Goal: Task Accomplishment & Management: Manage account settings

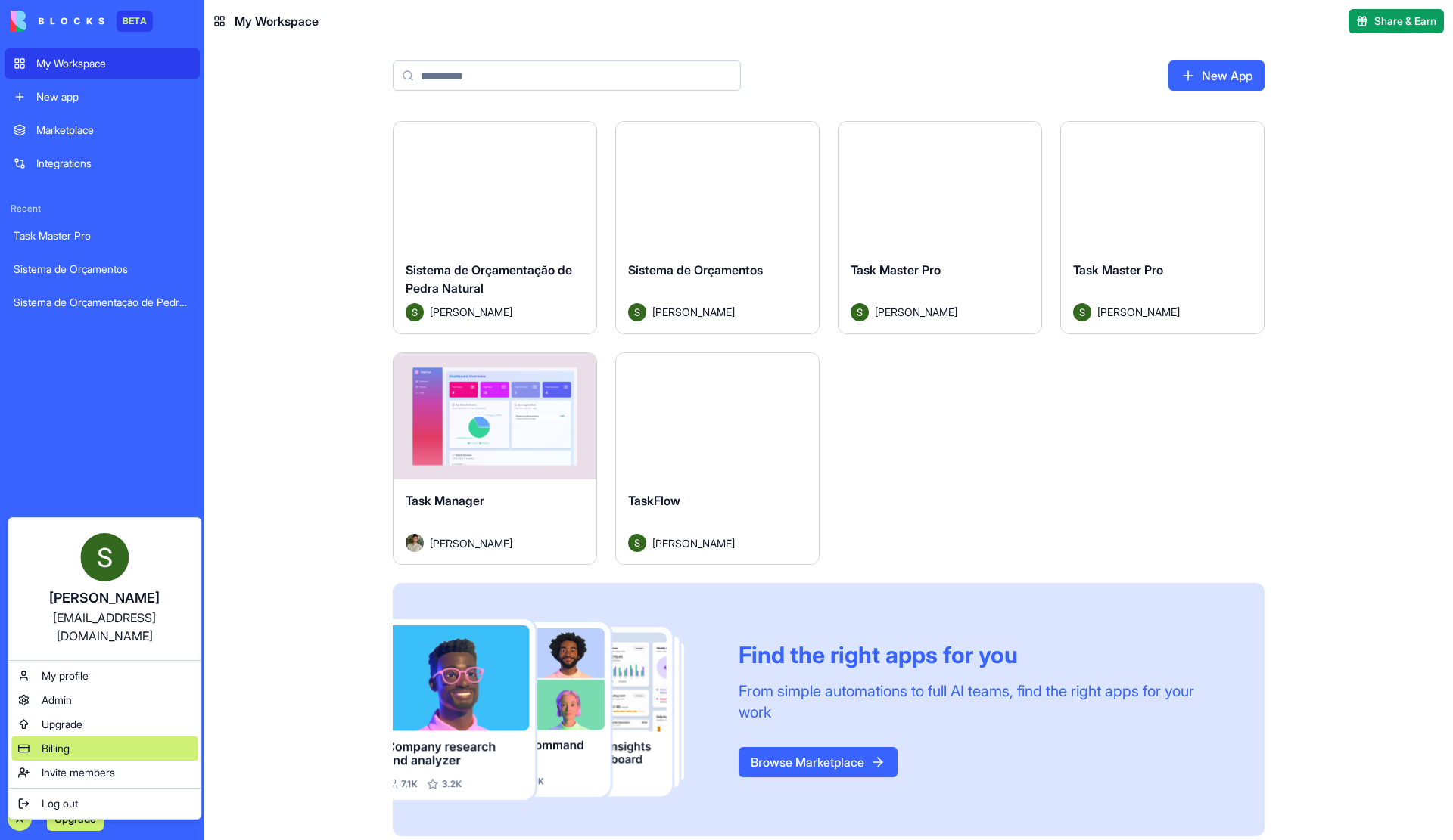
click at [69, 741] on span "Billing" at bounding box center [56, 748] width 28 height 15
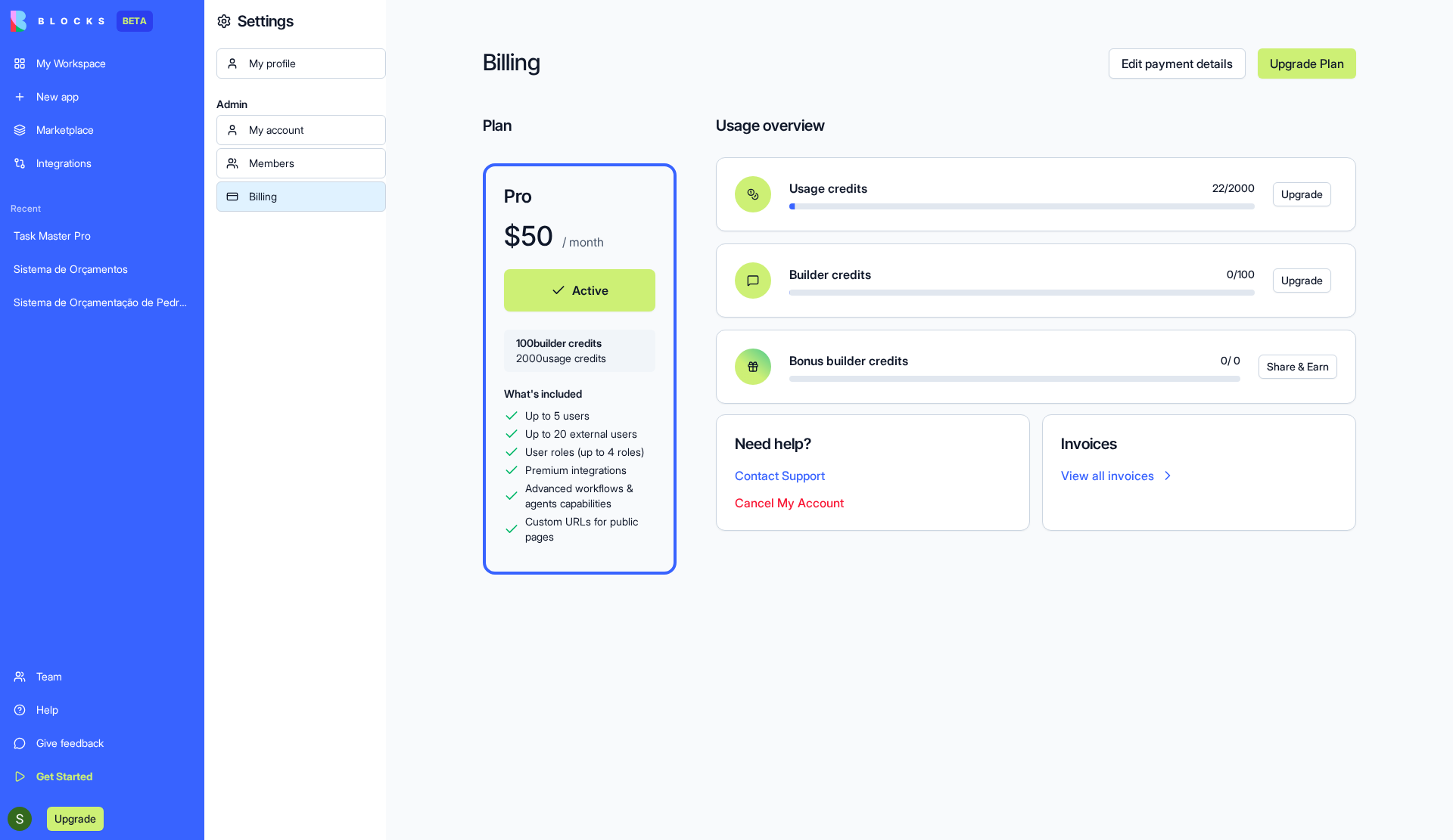
click at [782, 504] on button "Cancel My Account" at bounding box center [789, 503] width 109 height 19
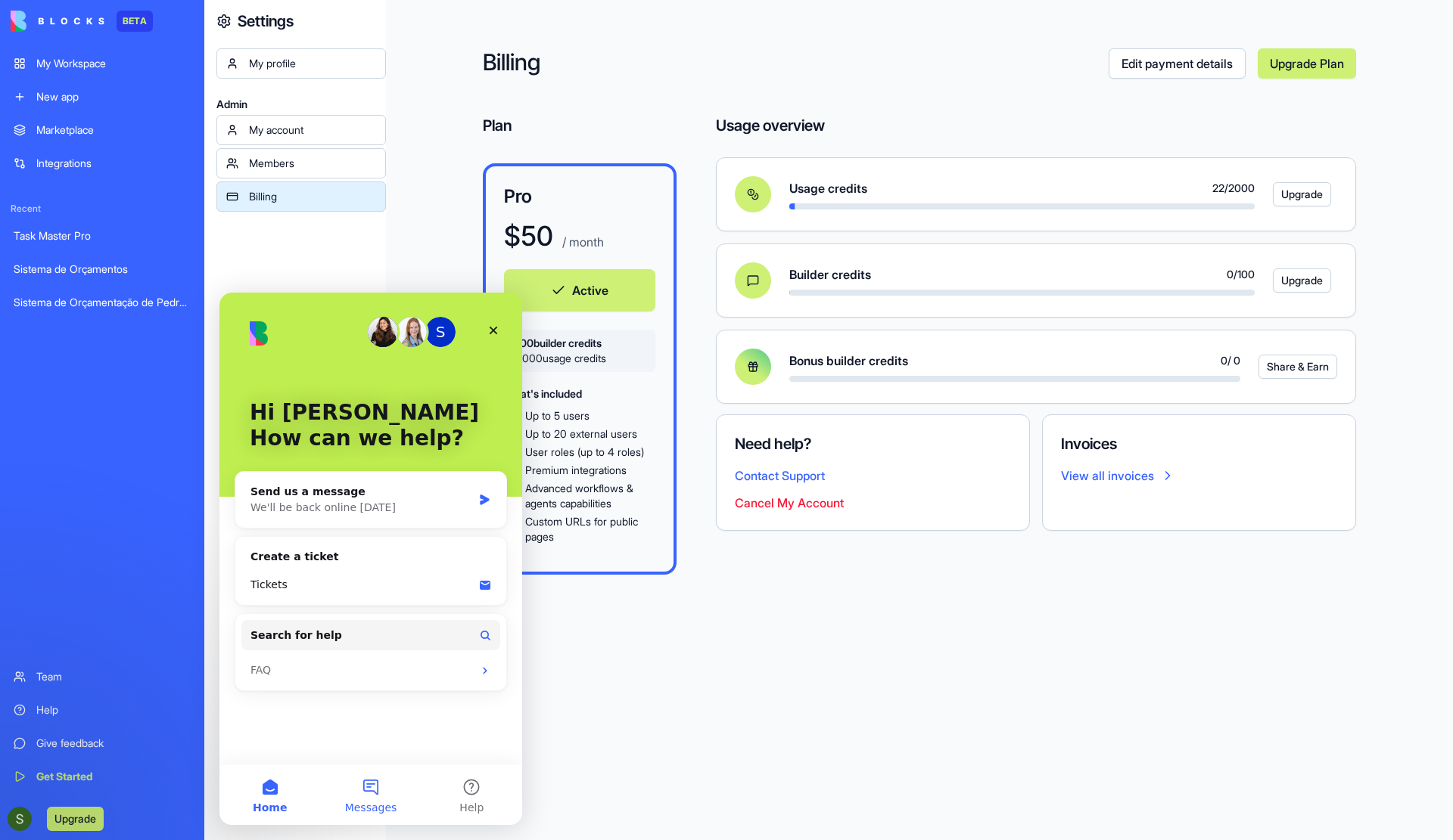
click at [384, 785] on button "Messages" at bounding box center [370, 794] width 101 height 60
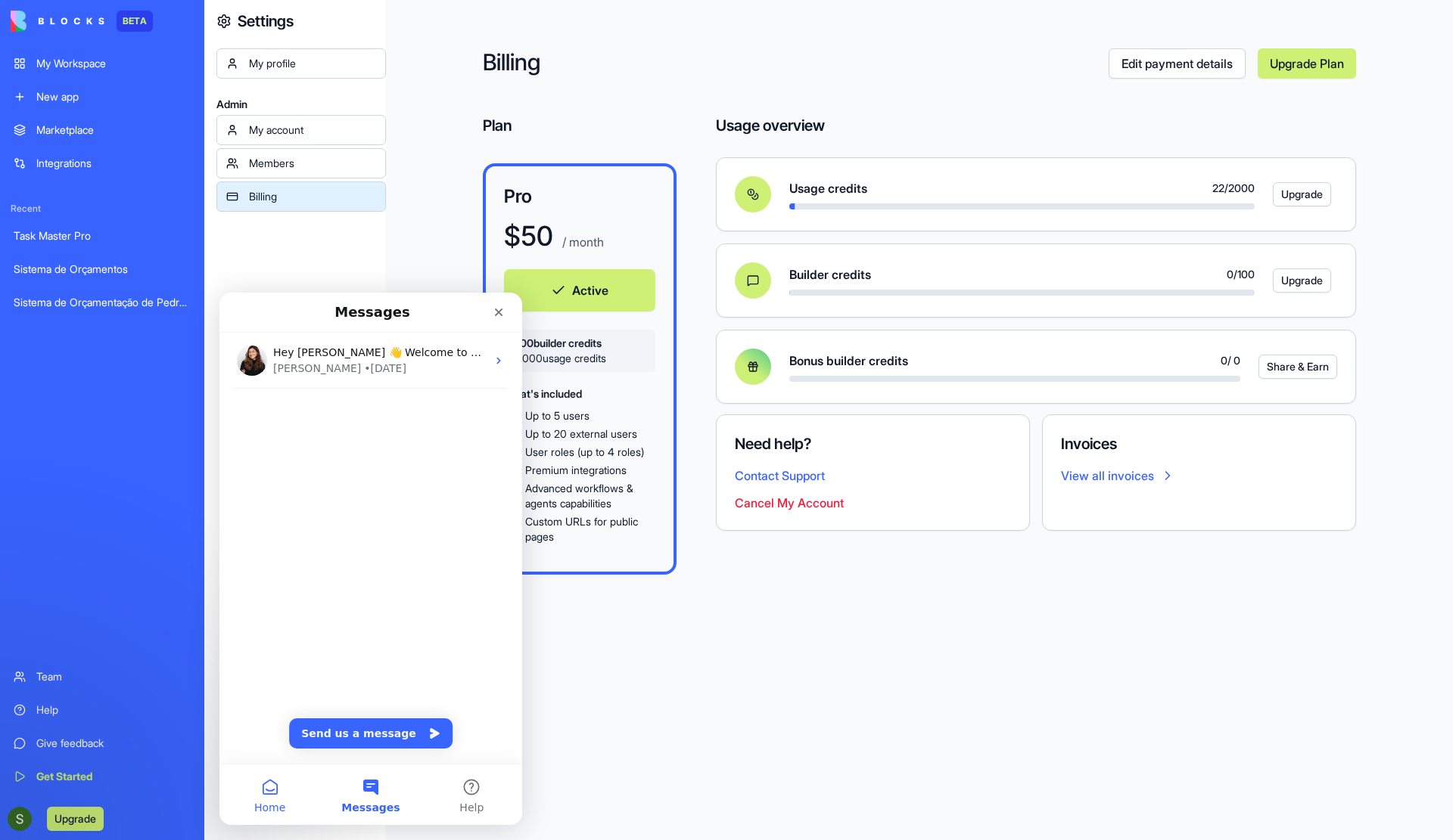
click at [259, 797] on button "Home" at bounding box center [270, 794] width 101 height 60
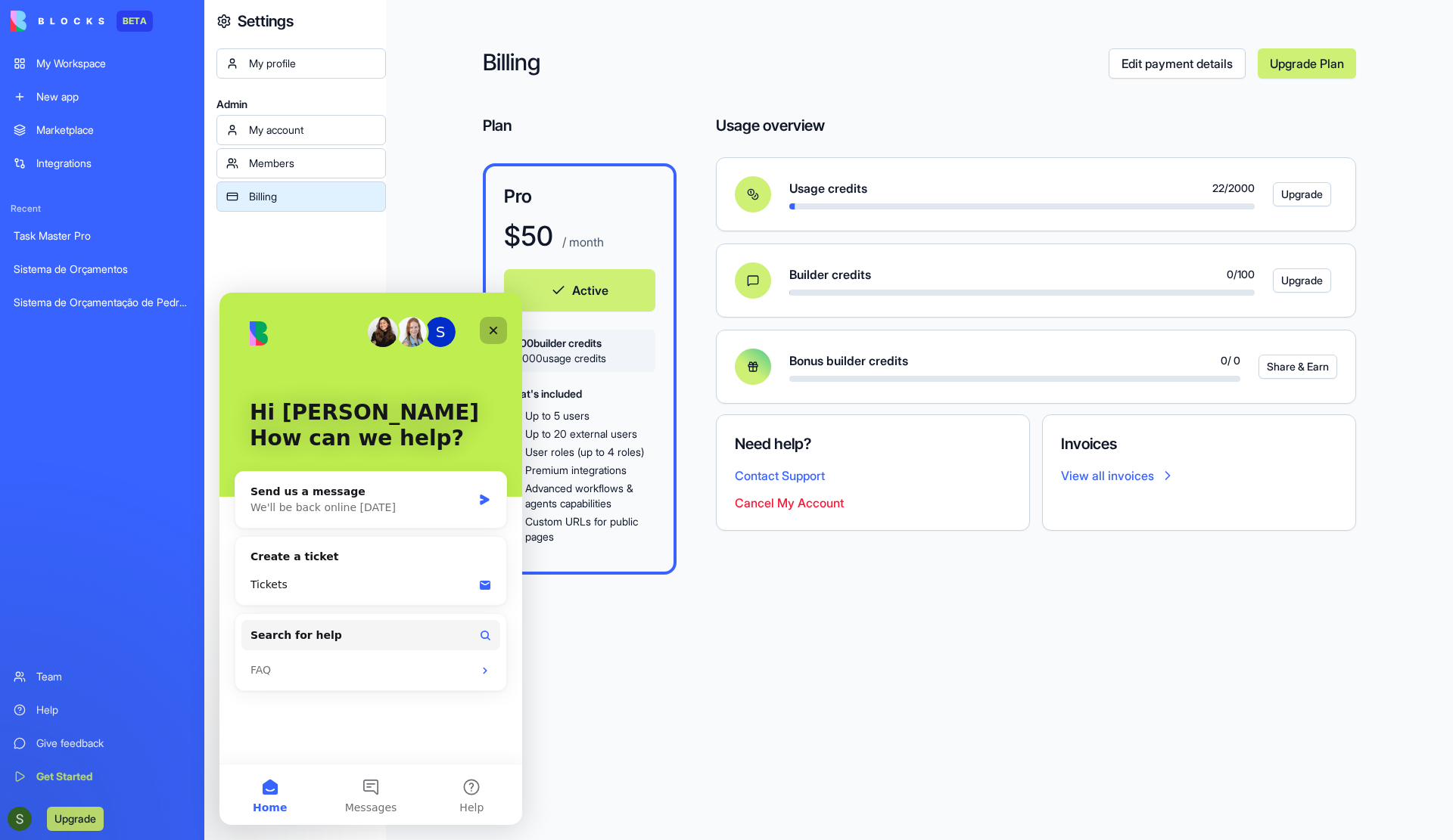
click at [492, 329] on icon "Close" at bounding box center [493, 331] width 8 height 8
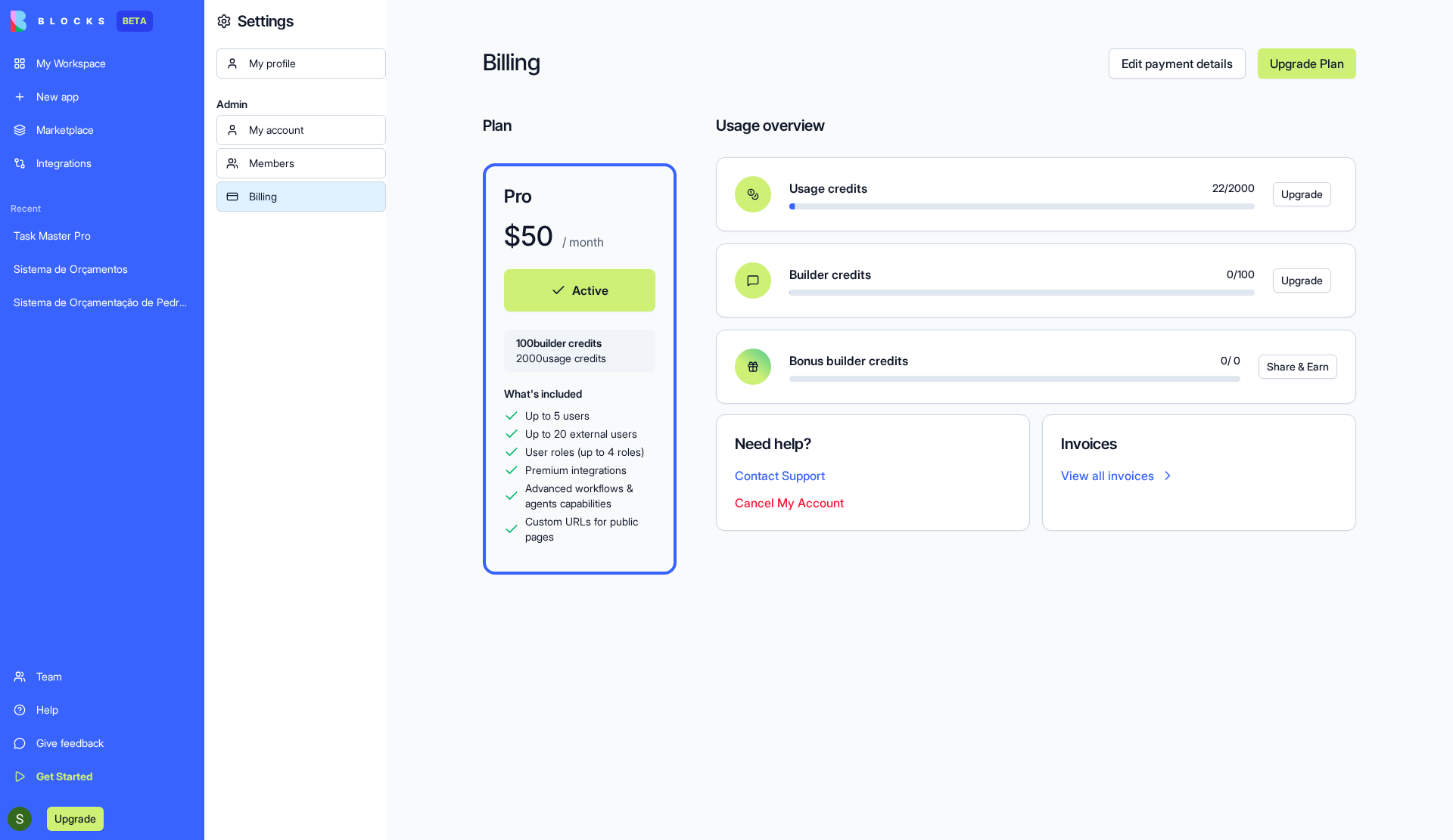
click at [575, 295] on button "Active" at bounding box center [580, 290] width 151 height 43
click at [781, 504] on button "Cancel My Account" at bounding box center [789, 503] width 109 height 19
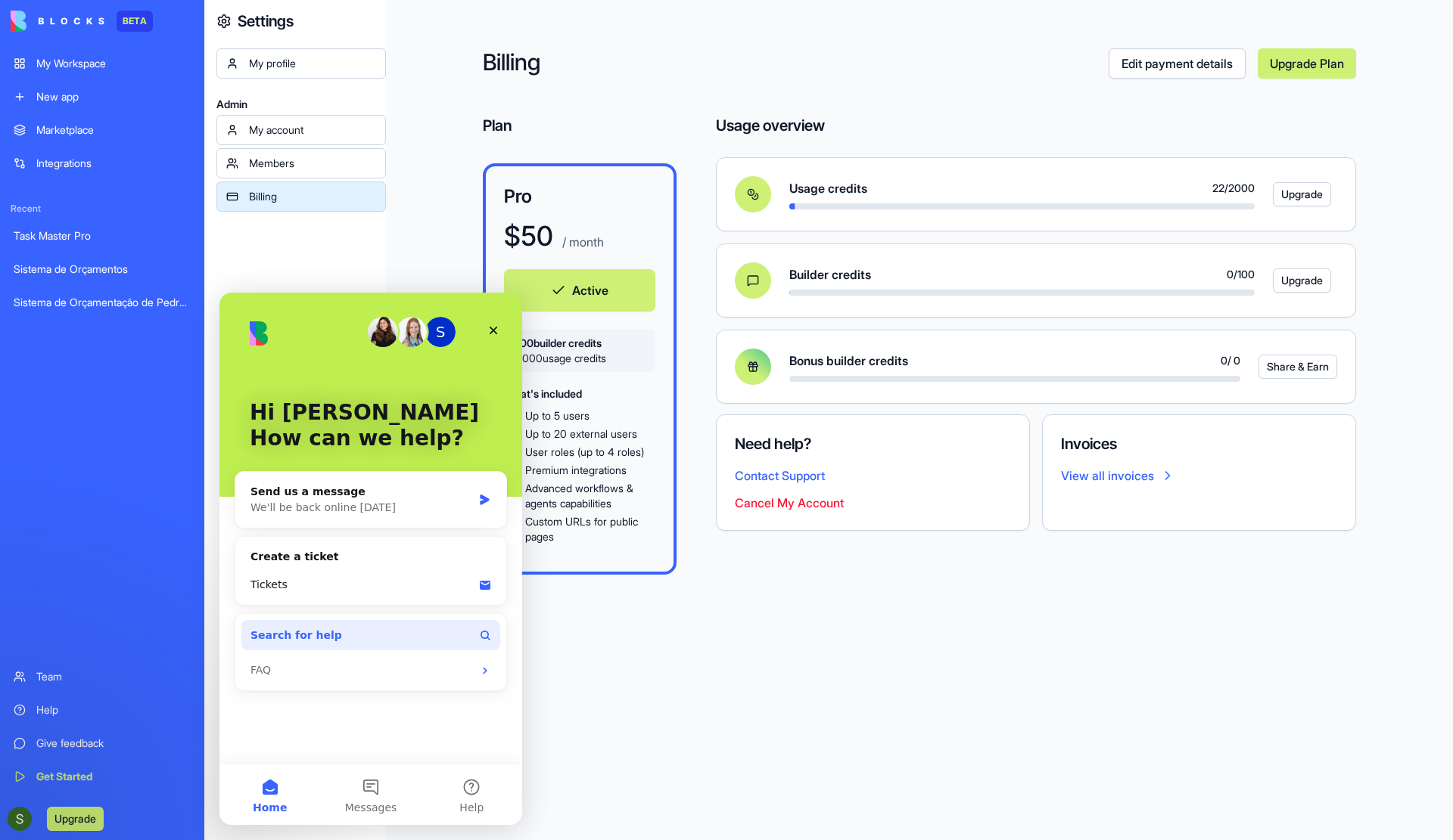
click at [300, 636] on span "Search for help" at bounding box center [296, 636] width 92 height 16
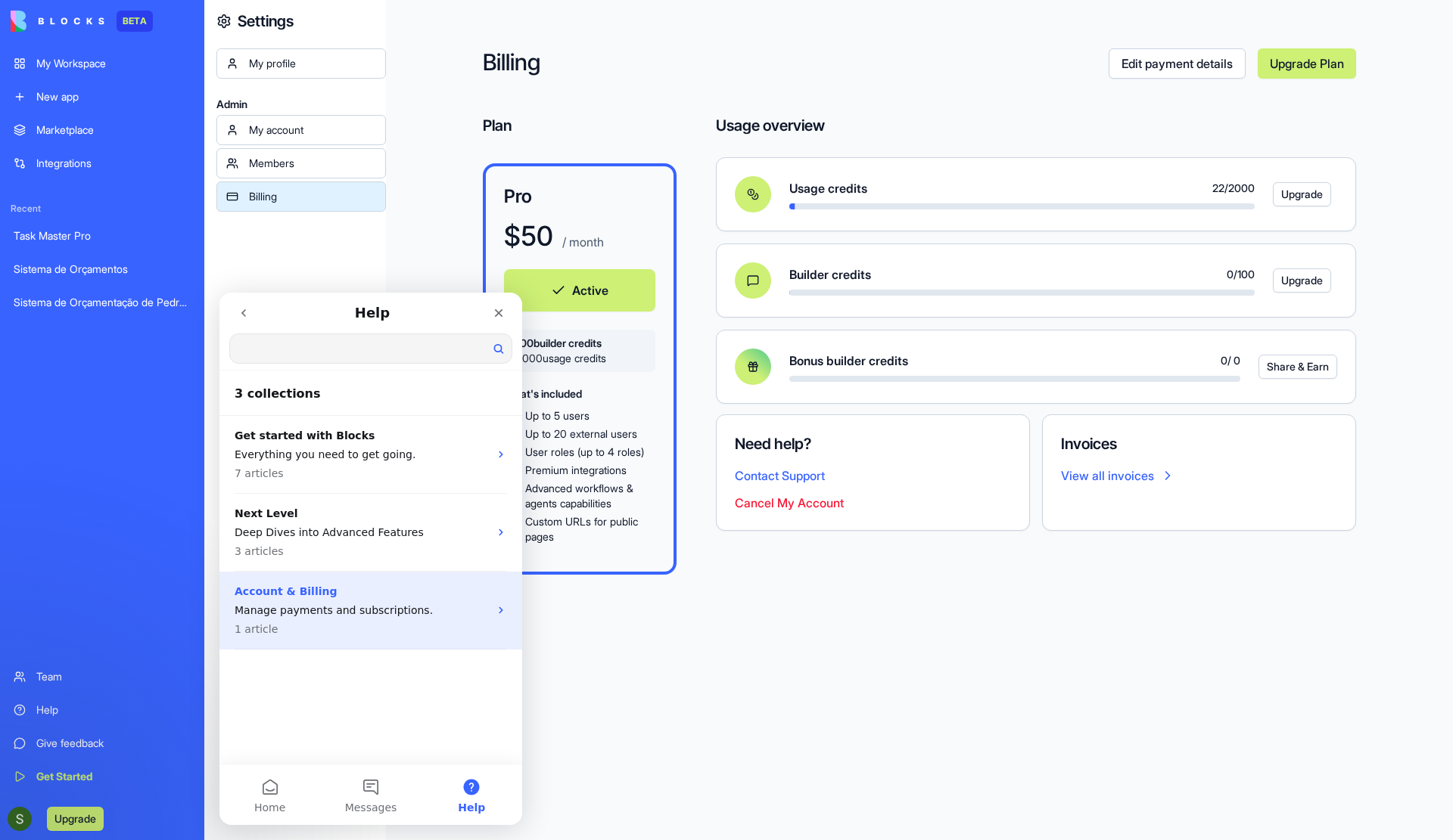
click at [349, 598] on p "Account & Billing" at bounding box center [361, 592] width 254 height 16
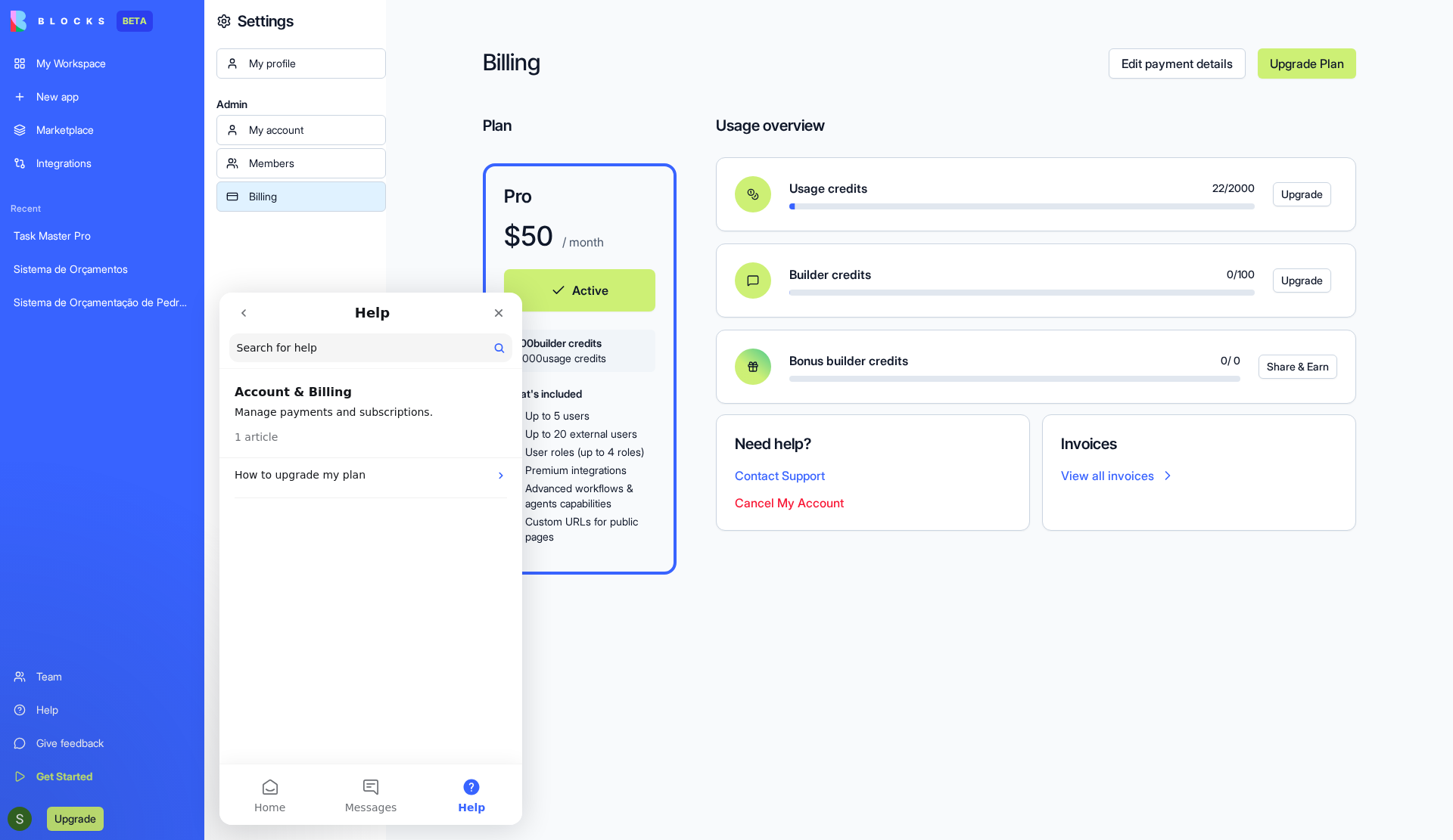
click at [333, 430] on div "1 article" at bounding box center [370, 433] width 272 height 25
click at [325, 408] on p "Manage payments and subscriptions." at bounding box center [370, 413] width 272 height 16
click at [279, 387] on h2 "Account & Billing" at bounding box center [370, 393] width 272 height 19
click at [258, 438] on p "1 article" at bounding box center [256, 438] width 43 height 16
click at [497, 479] on icon "Intercom messenger" at bounding box center [501, 476] width 12 height 12
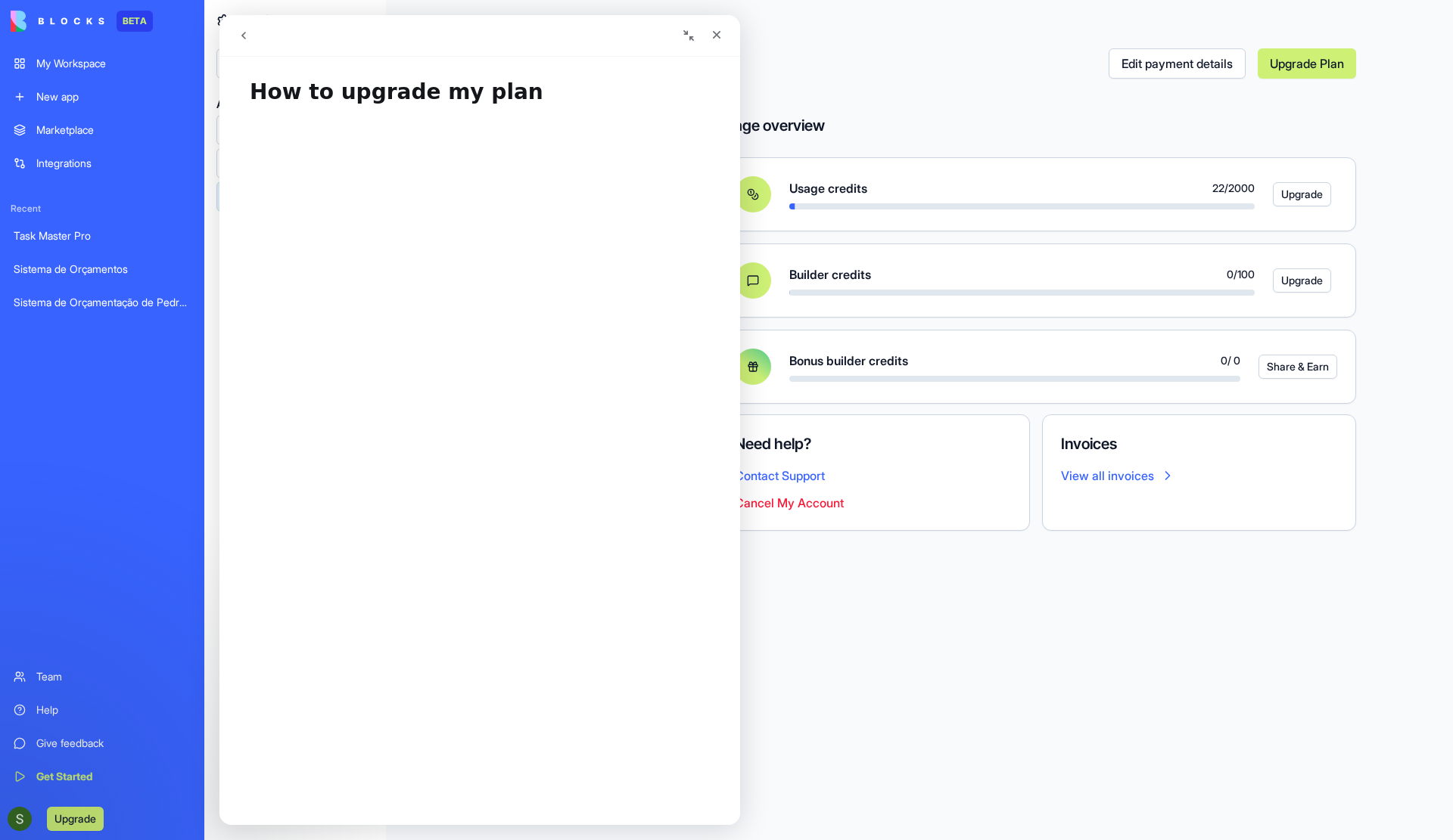
click at [841, 567] on div "Billing Edit payment details Upgrade Plan Plan Pro $ 50 / month Active 100 buil…" at bounding box center [918, 420] width 1067 height 840
drag, startPoint x: 719, startPoint y: 35, endPoint x: 938, endPoint y: 53, distance: 219.7
click at [719, 35] on icon "Close" at bounding box center [716, 35] width 12 height 12
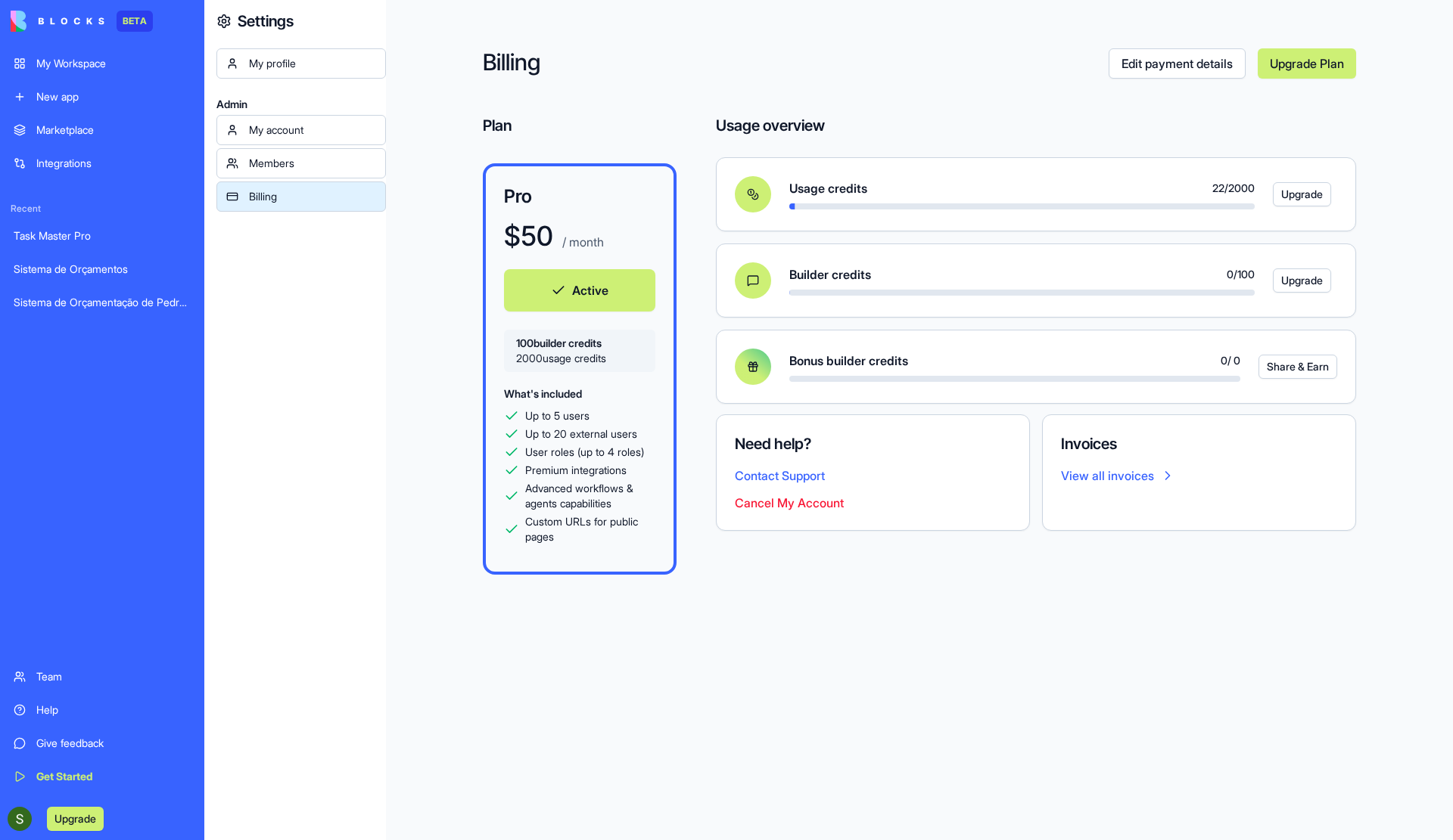
click at [1132, 479] on link "View all invoices" at bounding box center [1199, 476] width 276 height 19
